Goal: Navigation & Orientation: Find specific page/section

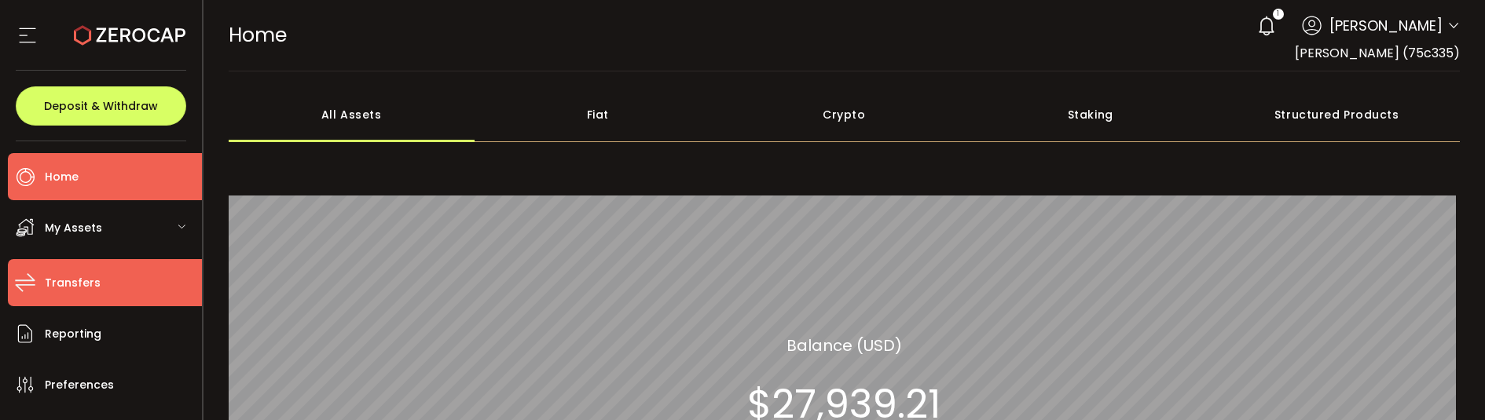
click at [103, 298] on li "Transfers" at bounding box center [105, 282] width 194 height 47
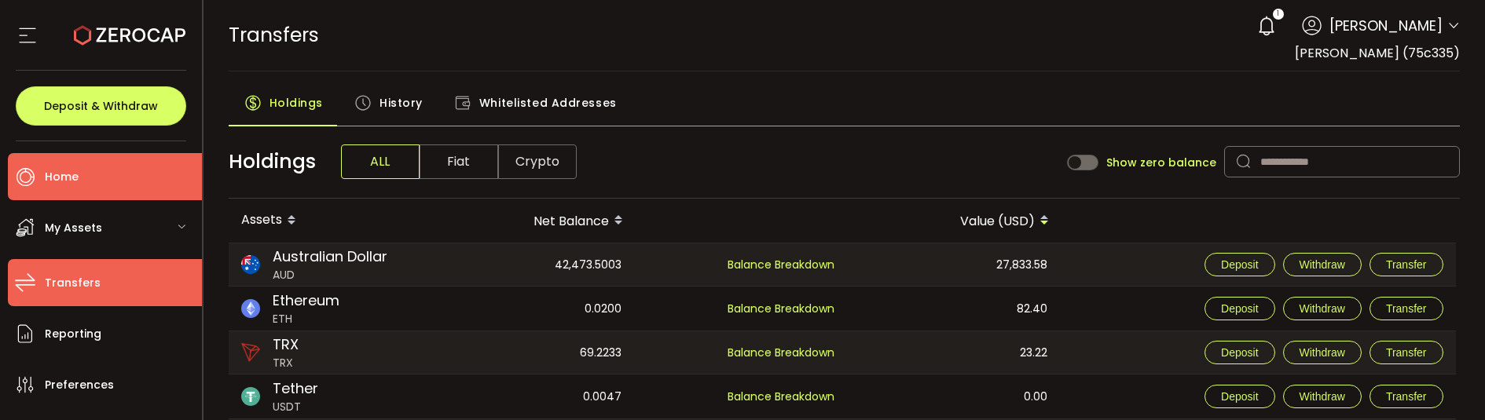
click at [58, 170] on span "Home" at bounding box center [62, 177] width 34 height 23
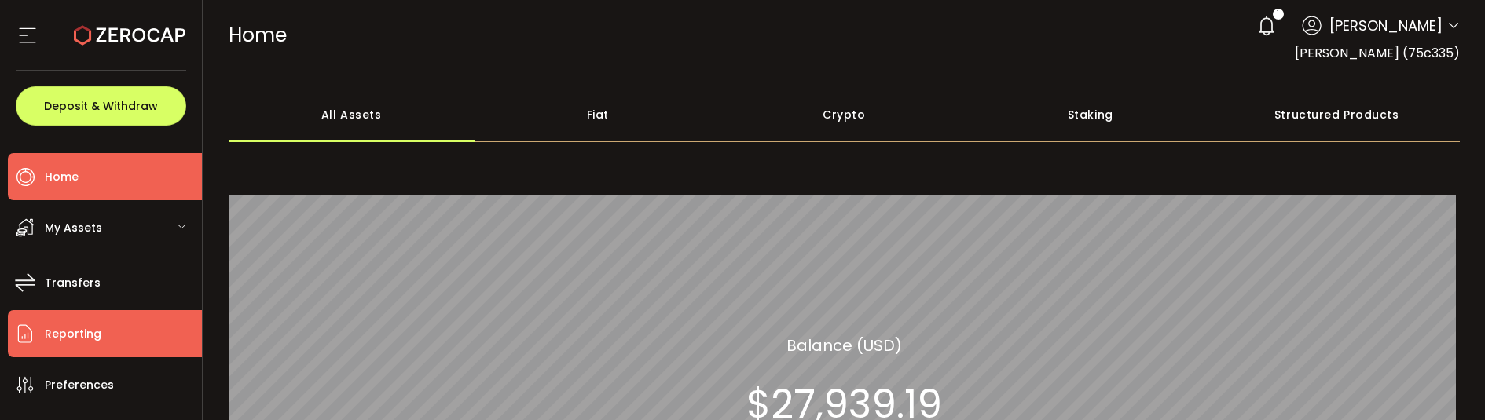
click at [90, 342] on span "Reporting" at bounding box center [73, 334] width 57 height 23
